Goal: Check status

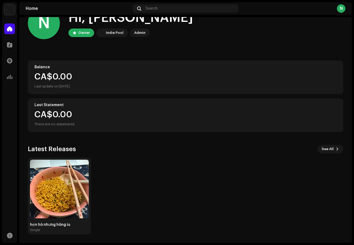
scroll to position [18, 0]
click at [51, 215] on img at bounding box center [59, 189] width 59 height 59
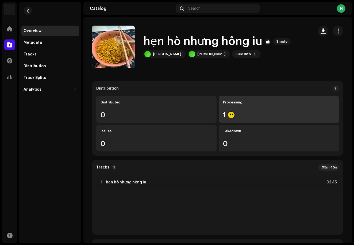
click at [235, 111] on div "Processing 1" at bounding box center [278, 109] width 120 height 27
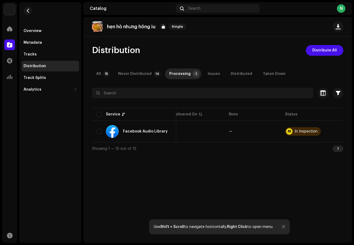
scroll to position [0, 64]
click at [52, 31] on div "Overview" at bounding box center [50, 31] width 53 height 4
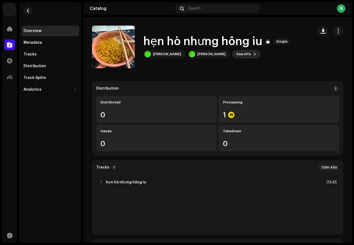
click at [251, 55] on span "See Info" at bounding box center [243, 54] width 15 height 11
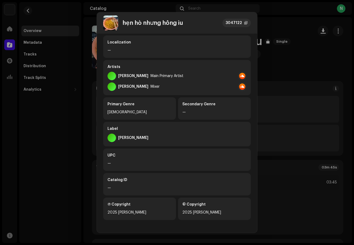
scroll to position [67, 0]
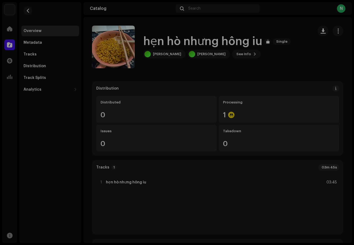
click at [288, 119] on div "hẹn hò nhưng hông iu 3047122 Metadata Distribution Metadata Language English Re…" at bounding box center [177, 122] width 354 height 245
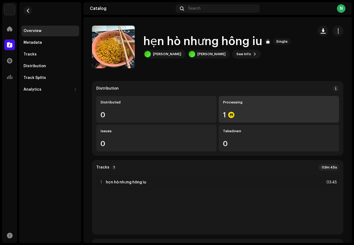
click at [241, 115] on div "1" at bounding box center [279, 115] width 112 height 7
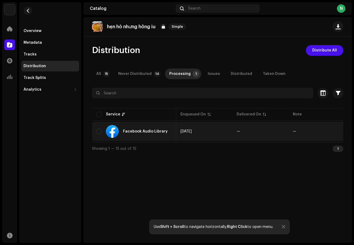
scroll to position [0, 64]
click at [342, 131] on button "button" at bounding box center [341, 131] width 9 height 9
click at [302, 130] on div "In Inspection" at bounding box center [306, 132] width 23 height 4
